Goal: Check status

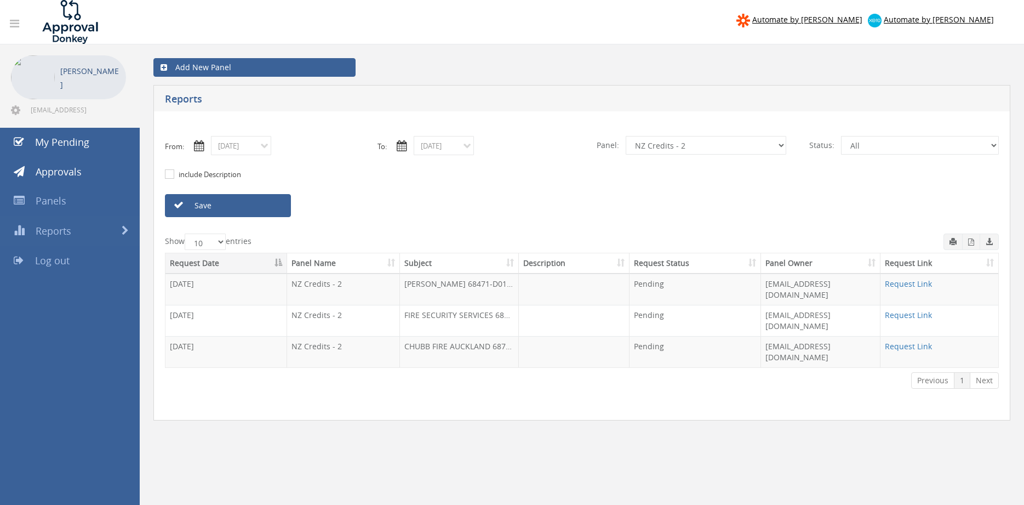
select select "number:9742"
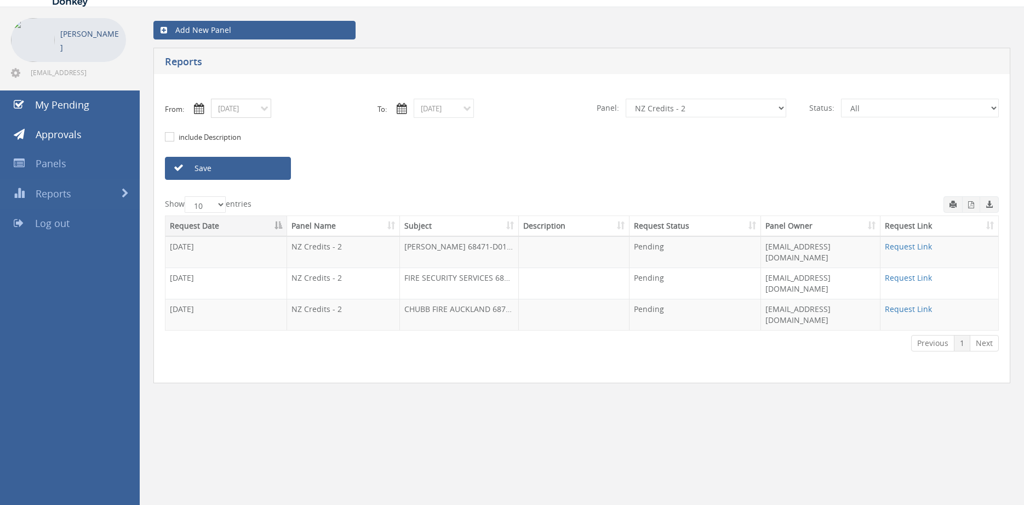
click at [238, 111] on input "[DATE]" at bounding box center [241, 108] width 60 height 19
click at [284, 202] on span "24" at bounding box center [284, 202] width 22 height 14
type input "[DATE]"
click at [435, 110] on input "[DATE]" at bounding box center [444, 108] width 60 height 19
click at [487, 203] on span "24" at bounding box center [487, 202] width 22 height 14
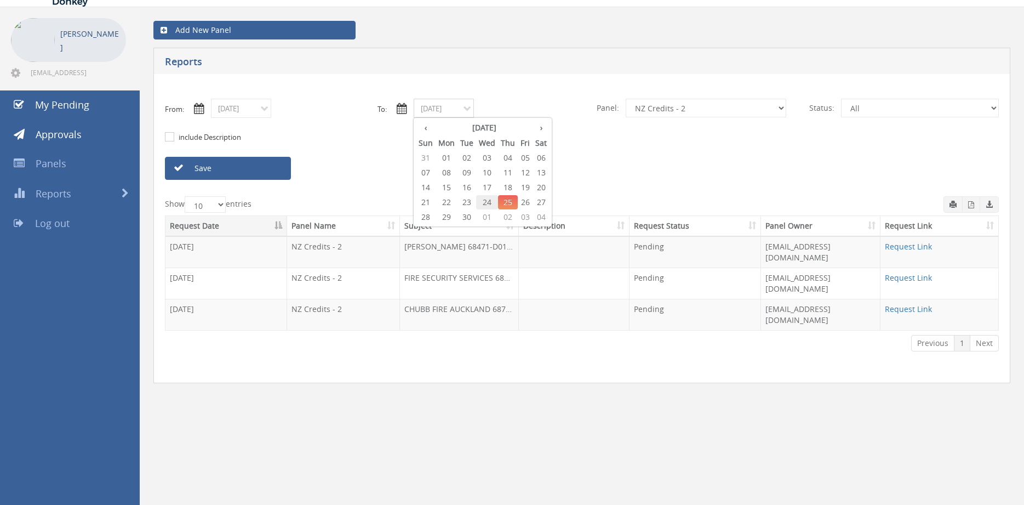
type input "[DATE]"
click at [626, 99] on select "All Alarm Credits RG - 3 NZ Utilities Cable and SAI Global NZ Alarms-1 NZ FX Pa…" at bounding box center [706, 108] width 161 height 19
select select "number:9739"
click option "Credit Requests - 2" at bounding box center [0, 0] width 0 height 0
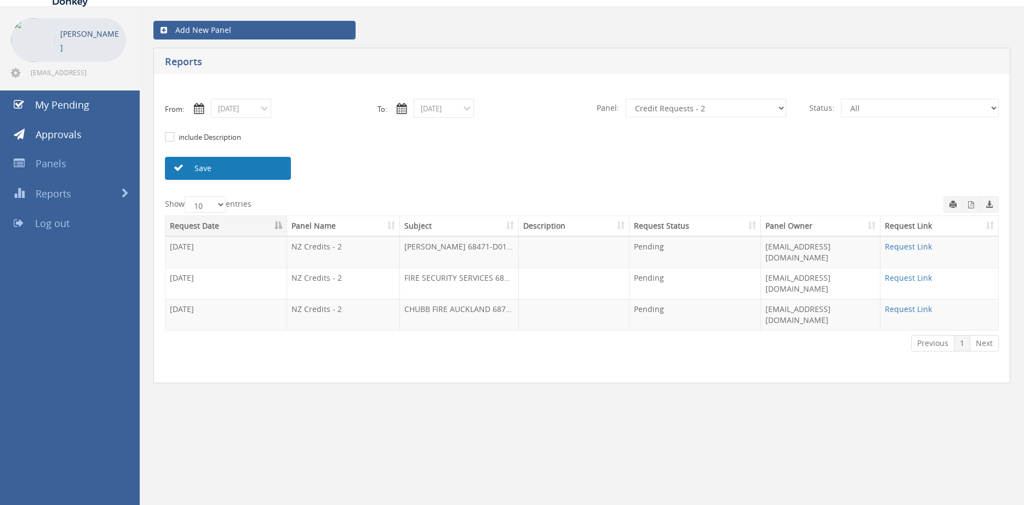
click at [266, 168] on link "Save" at bounding box center [228, 168] width 126 height 23
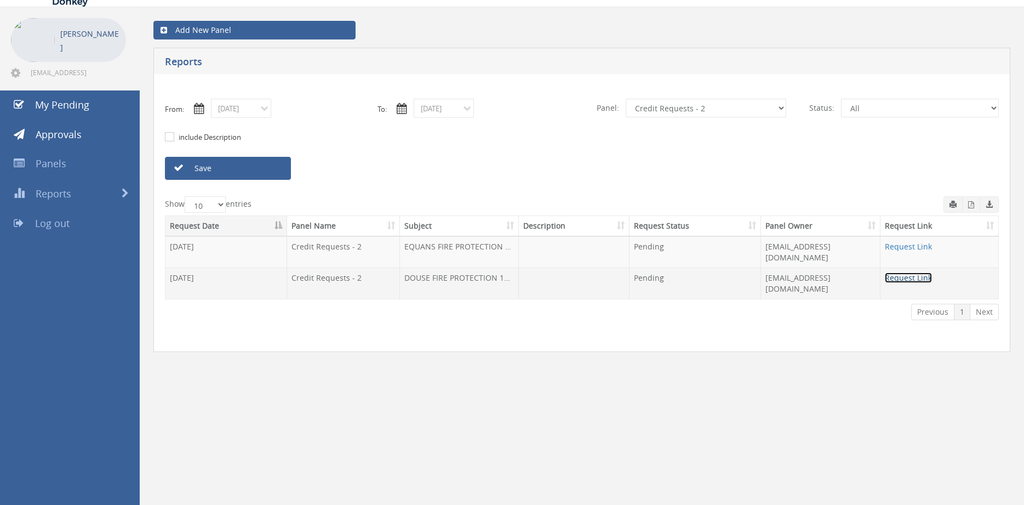
click at [915, 272] on link "Request Link" at bounding box center [908, 277] width 47 height 10
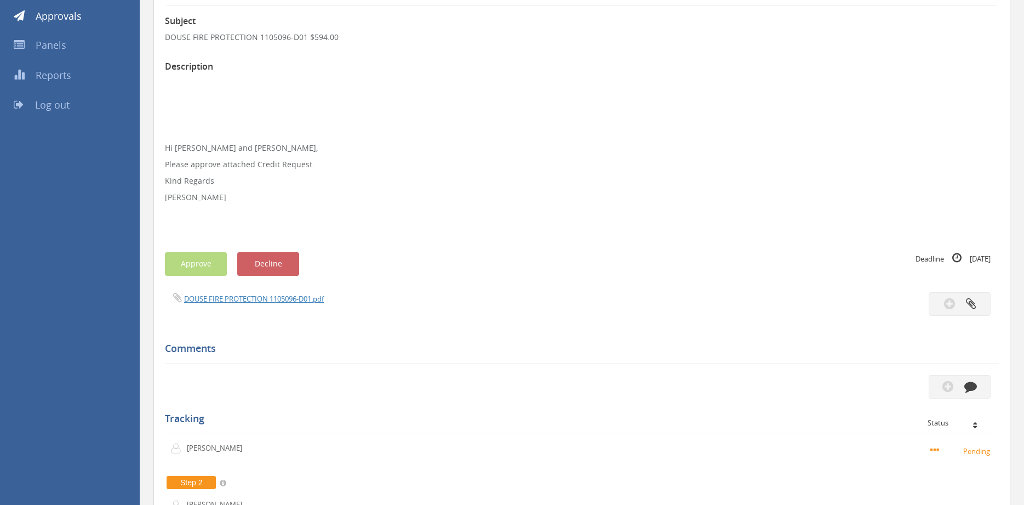
scroll to position [168, 0]
